Goal: Find specific page/section: Find specific page/section

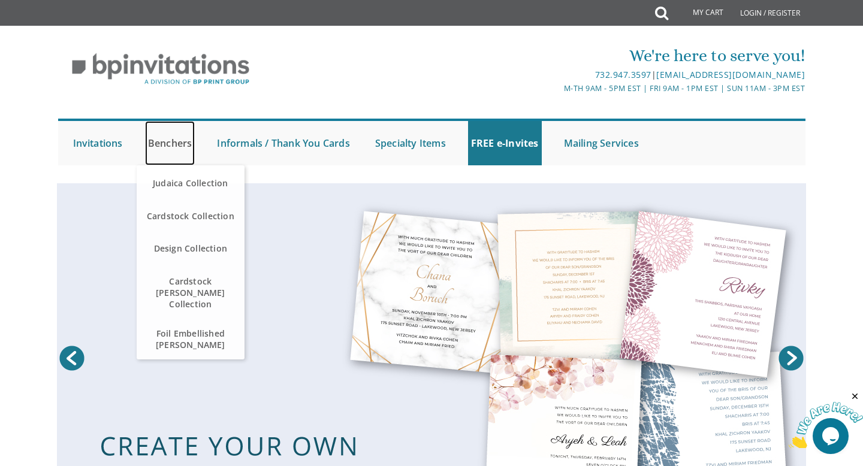
click at [180, 143] on link "Benchers" at bounding box center [170, 143] width 50 height 44
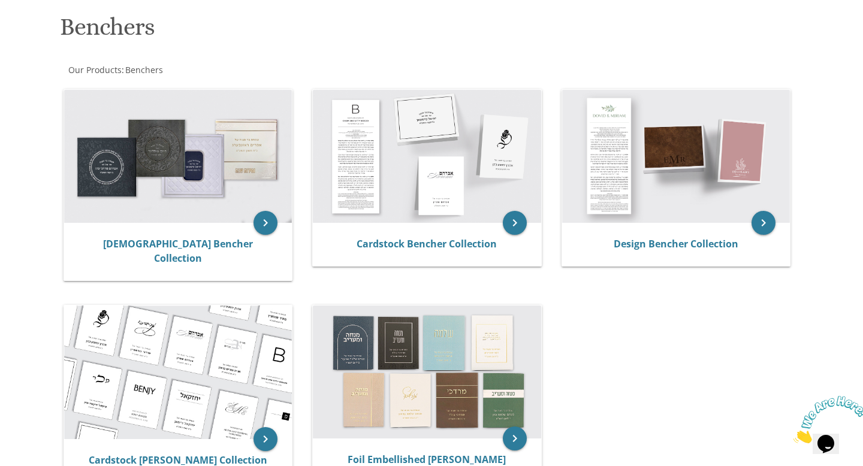
scroll to position [177, 0]
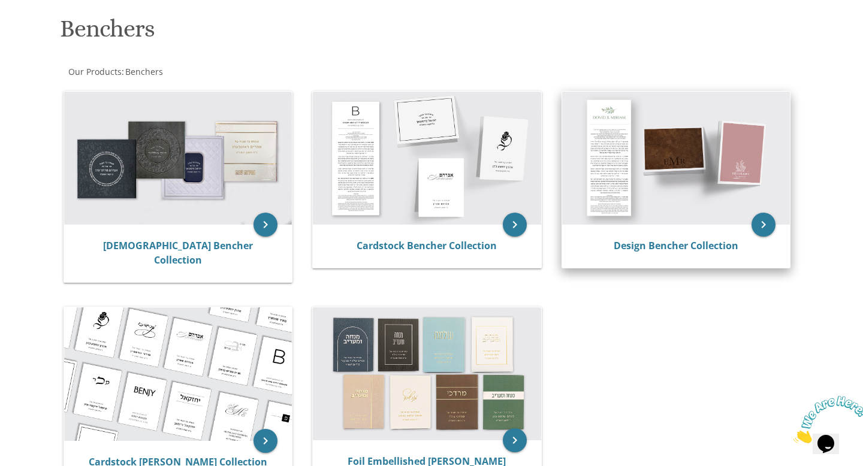
click at [756, 169] on img at bounding box center [676, 158] width 228 height 133
click at [698, 180] on img at bounding box center [676, 158] width 228 height 133
click at [768, 223] on icon "keyboard_arrow_right" at bounding box center [763, 225] width 24 height 24
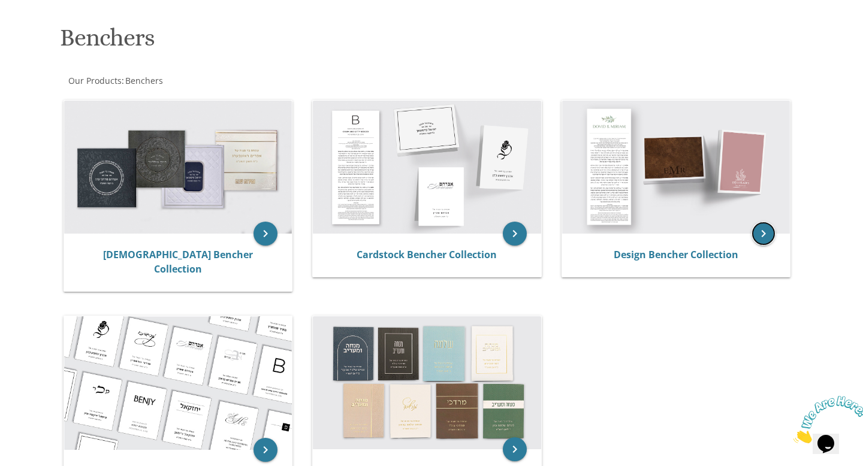
scroll to position [101, 0]
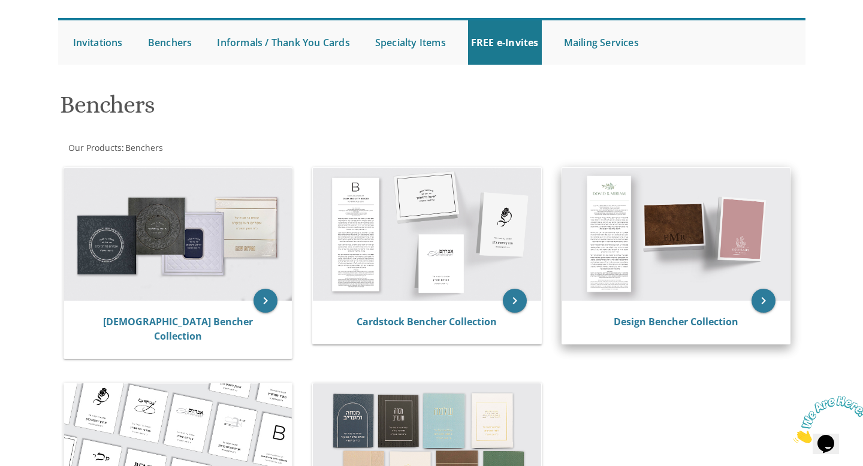
click at [652, 246] on img at bounding box center [676, 234] width 228 height 133
click at [650, 317] on link "Design Bencher Collection" at bounding box center [675, 321] width 125 height 13
click at [652, 323] on link "Design Bencher Collection" at bounding box center [675, 321] width 125 height 13
click at [647, 319] on link "Design Bencher Collection" at bounding box center [675, 321] width 125 height 13
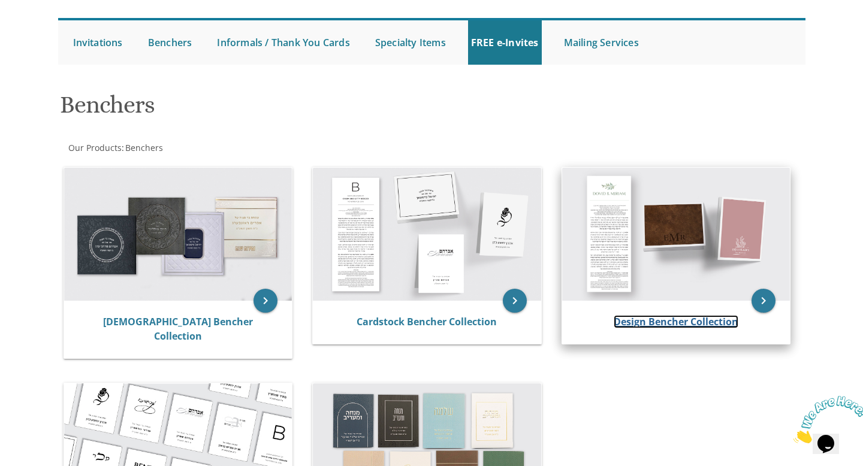
click at [647, 319] on link "Design Bencher Collection" at bounding box center [675, 321] width 125 height 13
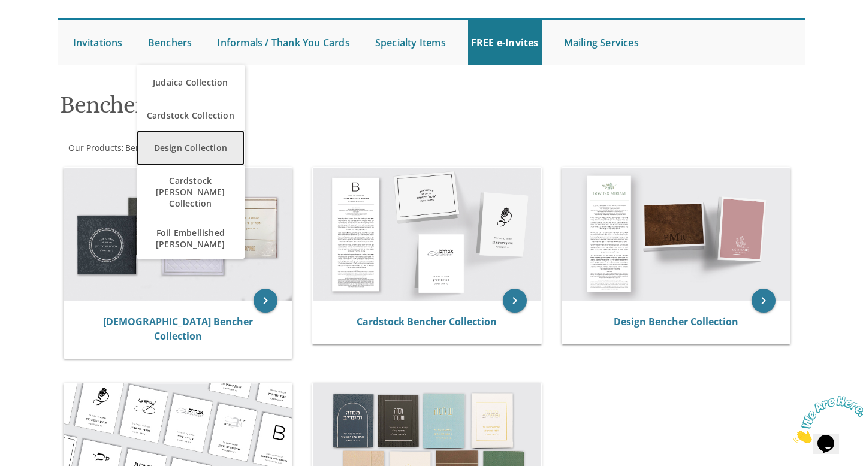
click at [172, 144] on link "Design Collection" at bounding box center [191, 148] width 108 height 36
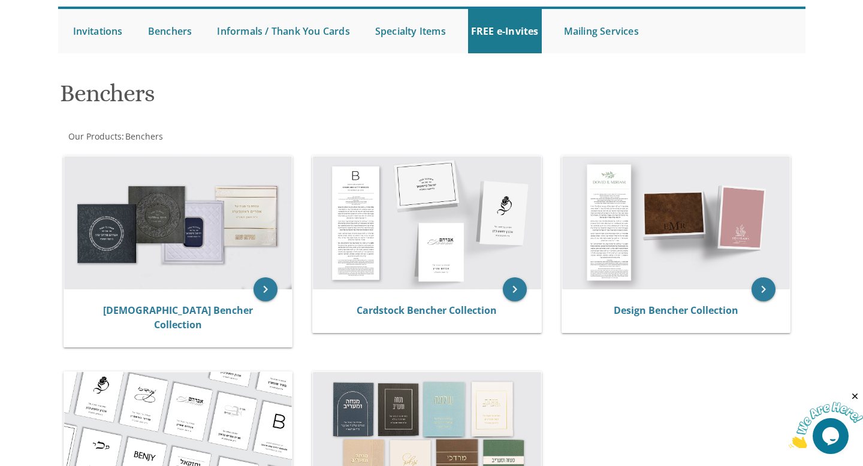
scroll to position [114, 0]
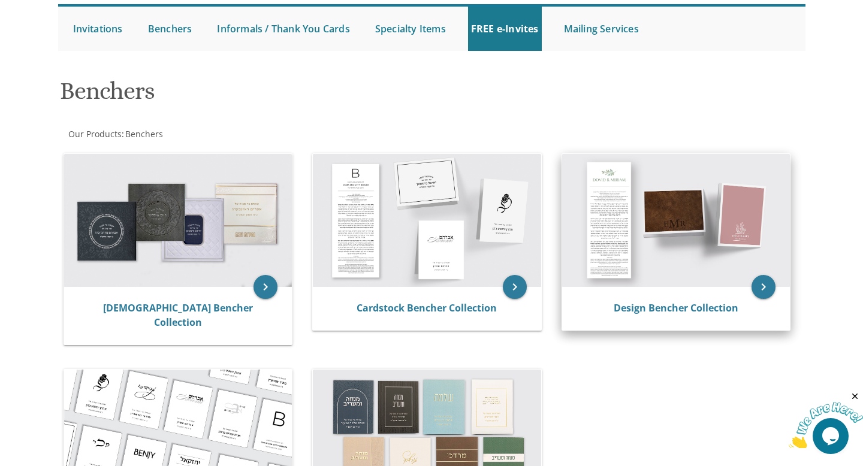
click at [604, 247] on img at bounding box center [676, 220] width 228 height 133
click at [625, 253] on img at bounding box center [676, 220] width 228 height 133
click at [759, 286] on icon "keyboard_arrow_right" at bounding box center [763, 287] width 24 height 24
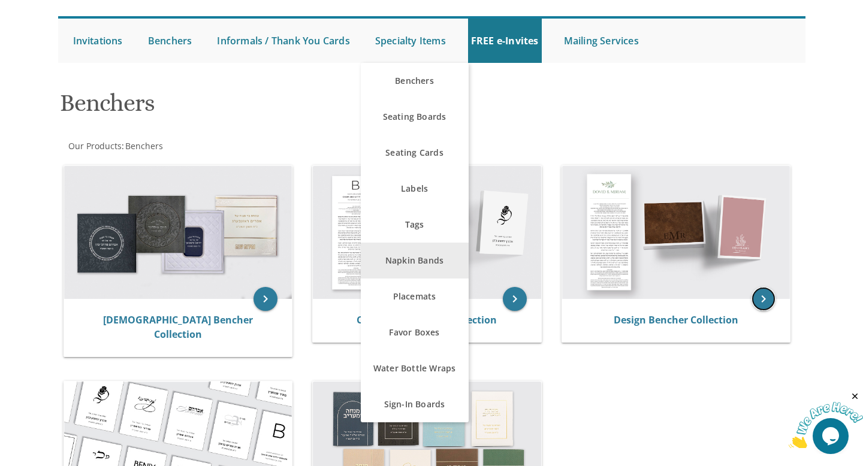
scroll to position [0, 0]
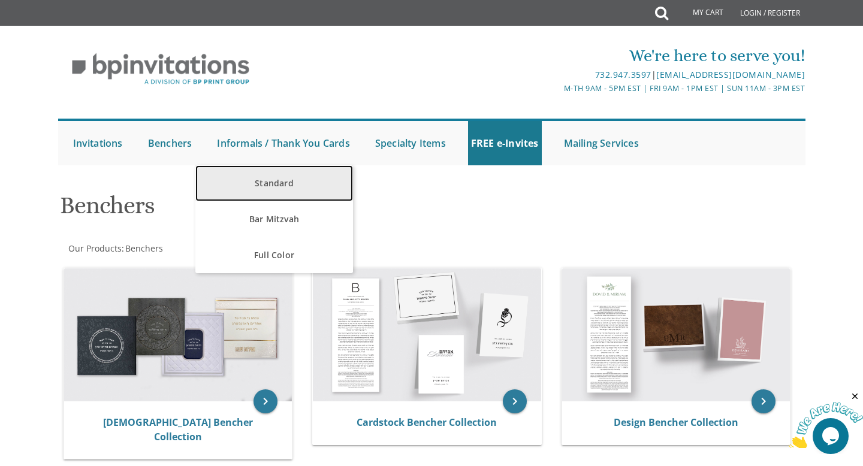
click at [276, 174] on link "Standard" at bounding box center [274, 183] width 158 height 36
click at [284, 185] on link "Standard" at bounding box center [274, 183] width 158 height 36
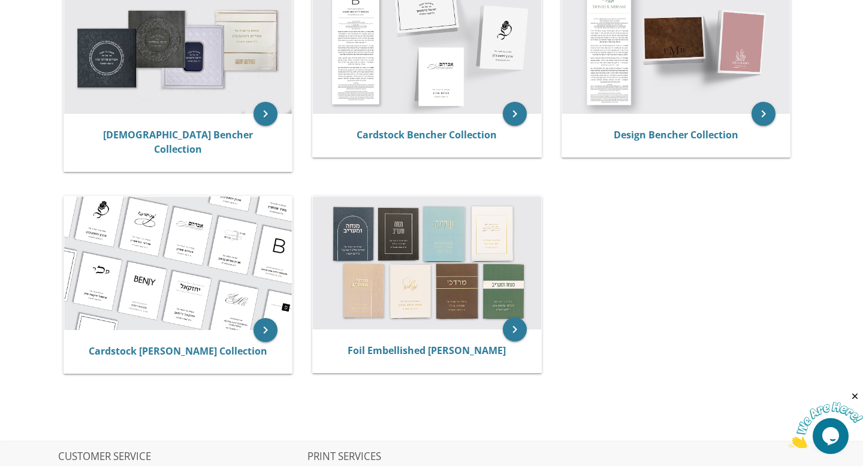
scroll to position [287, 0]
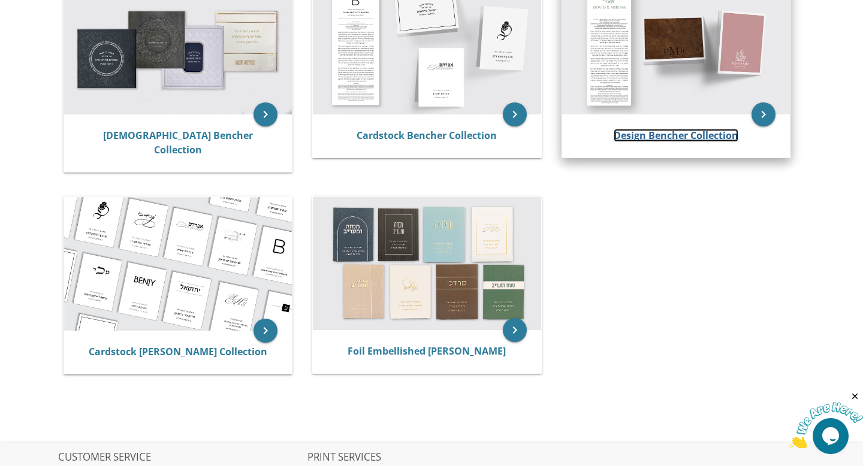
click at [630, 138] on link "Design Bencher Collection" at bounding box center [675, 135] width 125 height 13
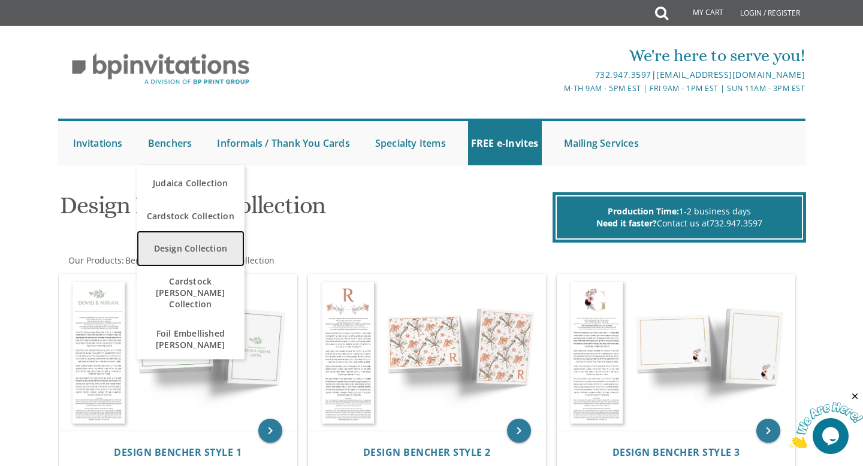
click at [213, 246] on link "Design Collection" at bounding box center [191, 249] width 108 height 36
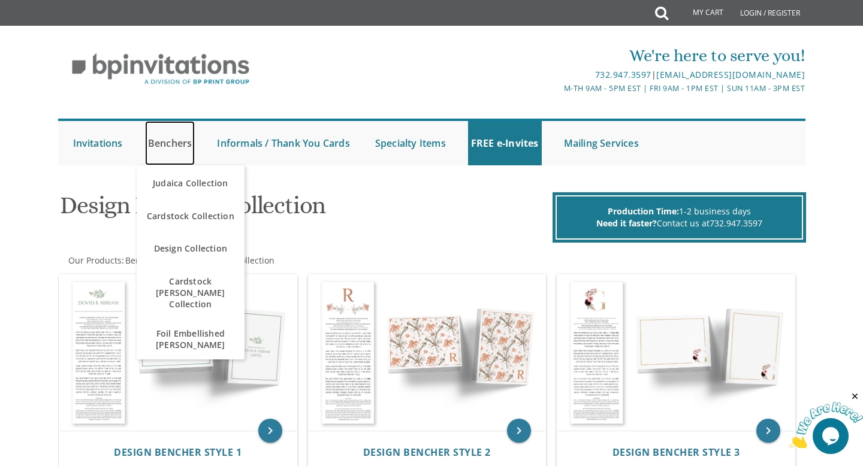
click at [161, 143] on link "Benchers" at bounding box center [170, 143] width 50 height 44
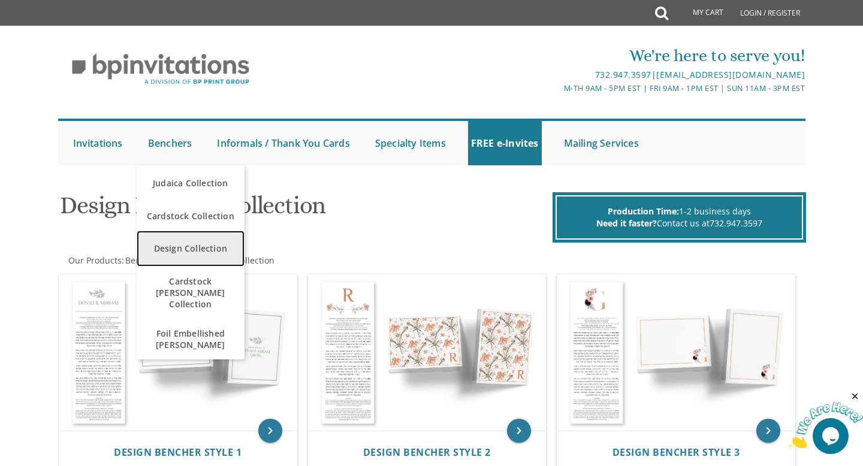
click at [198, 254] on link "Design Collection" at bounding box center [191, 249] width 108 height 36
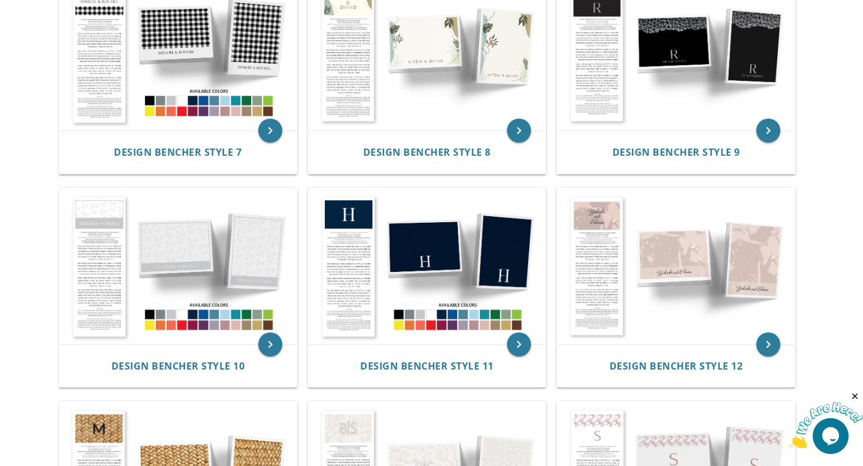
scroll to position [725, 0]
